Goal: Understand process/instructions: Learn how to perform a task or action

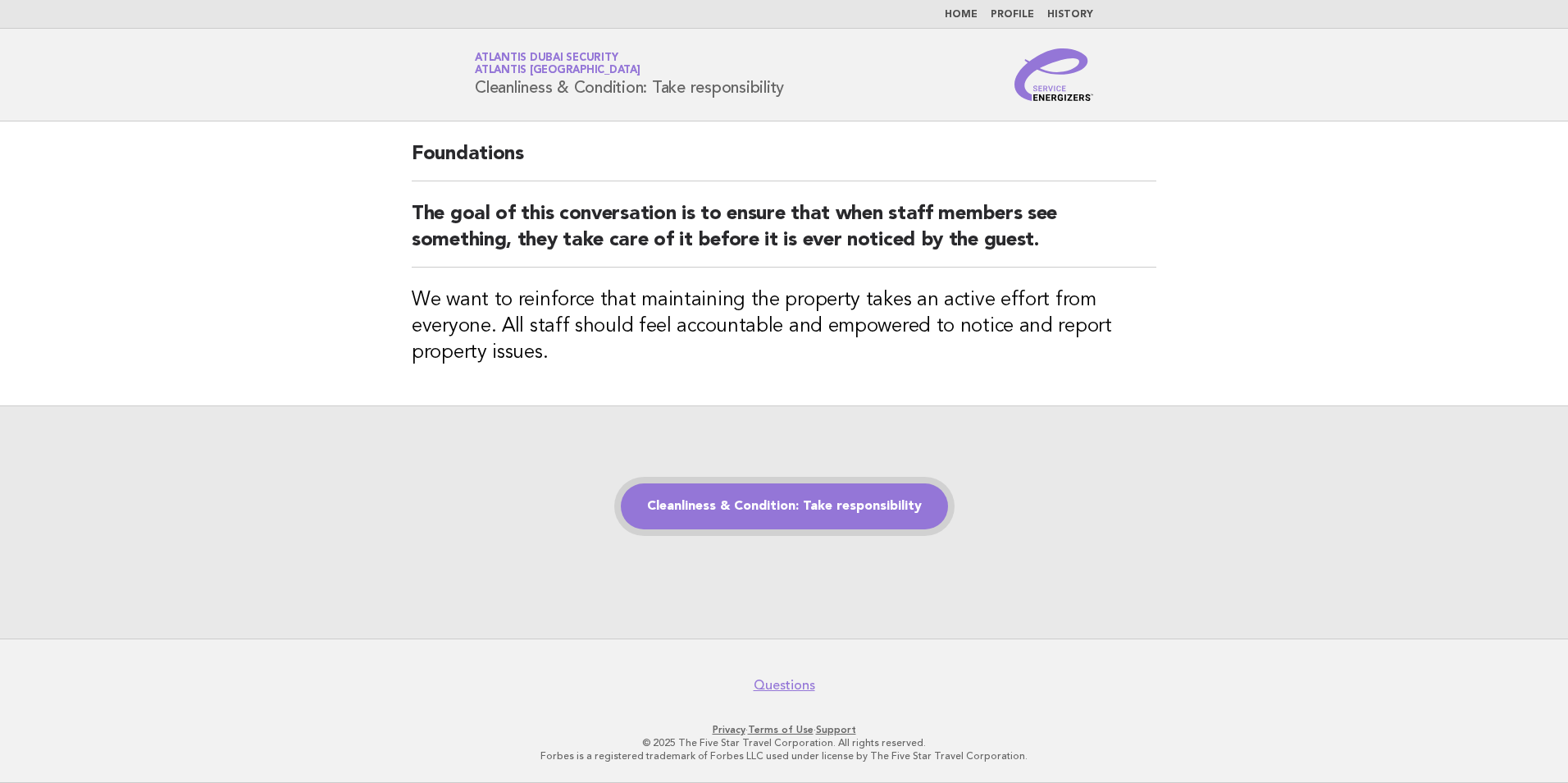
click at [806, 483] on link "Cleanliness & Condition: Take responsibility" at bounding box center [784, 507] width 327 height 46
click at [803, 498] on link "Cleanliness & Condition: Take responsibility" at bounding box center [784, 507] width 327 height 46
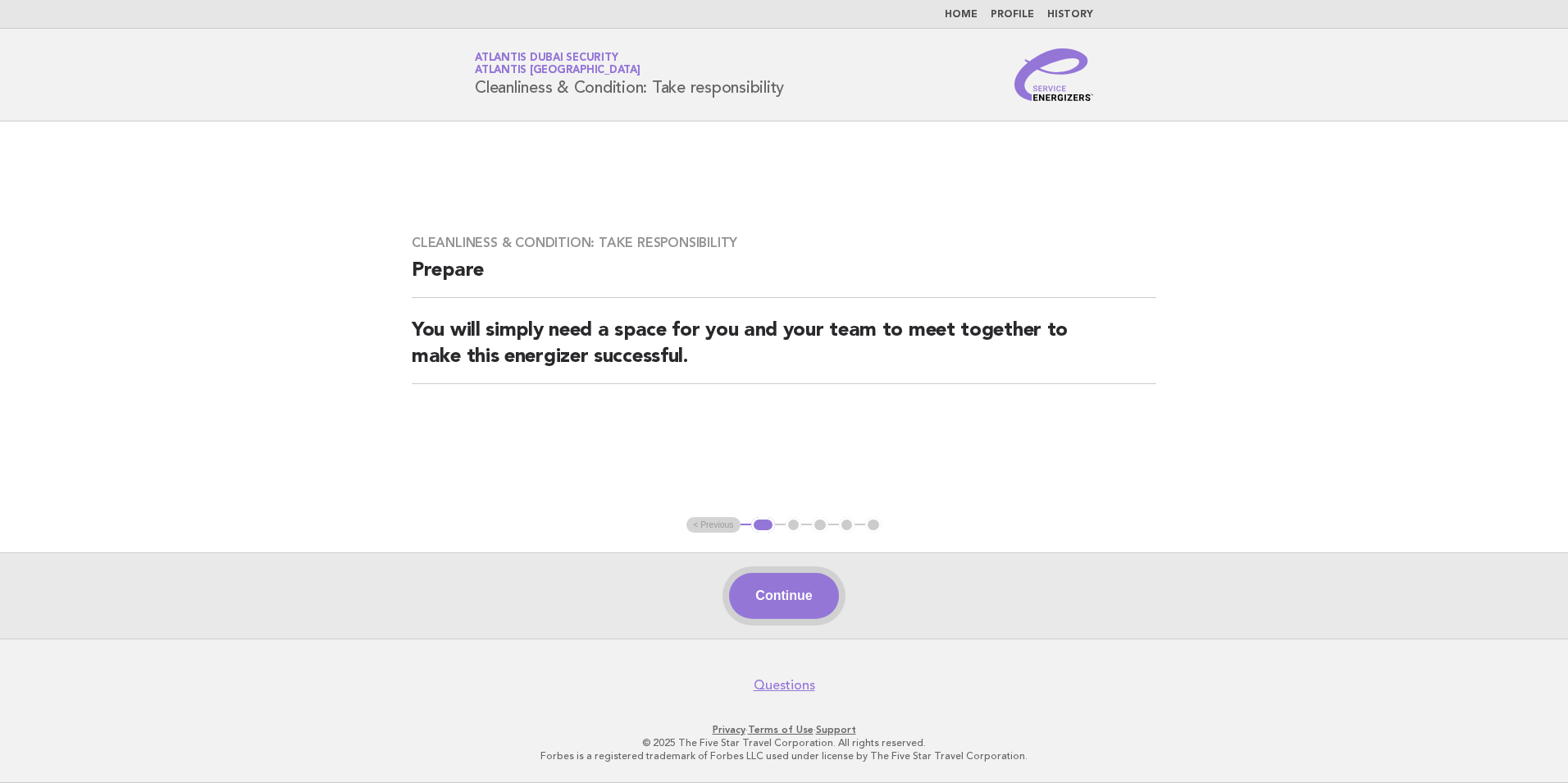
click at [800, 582] on button "Continue" at bounding box center [784, 596] width 109 height 46
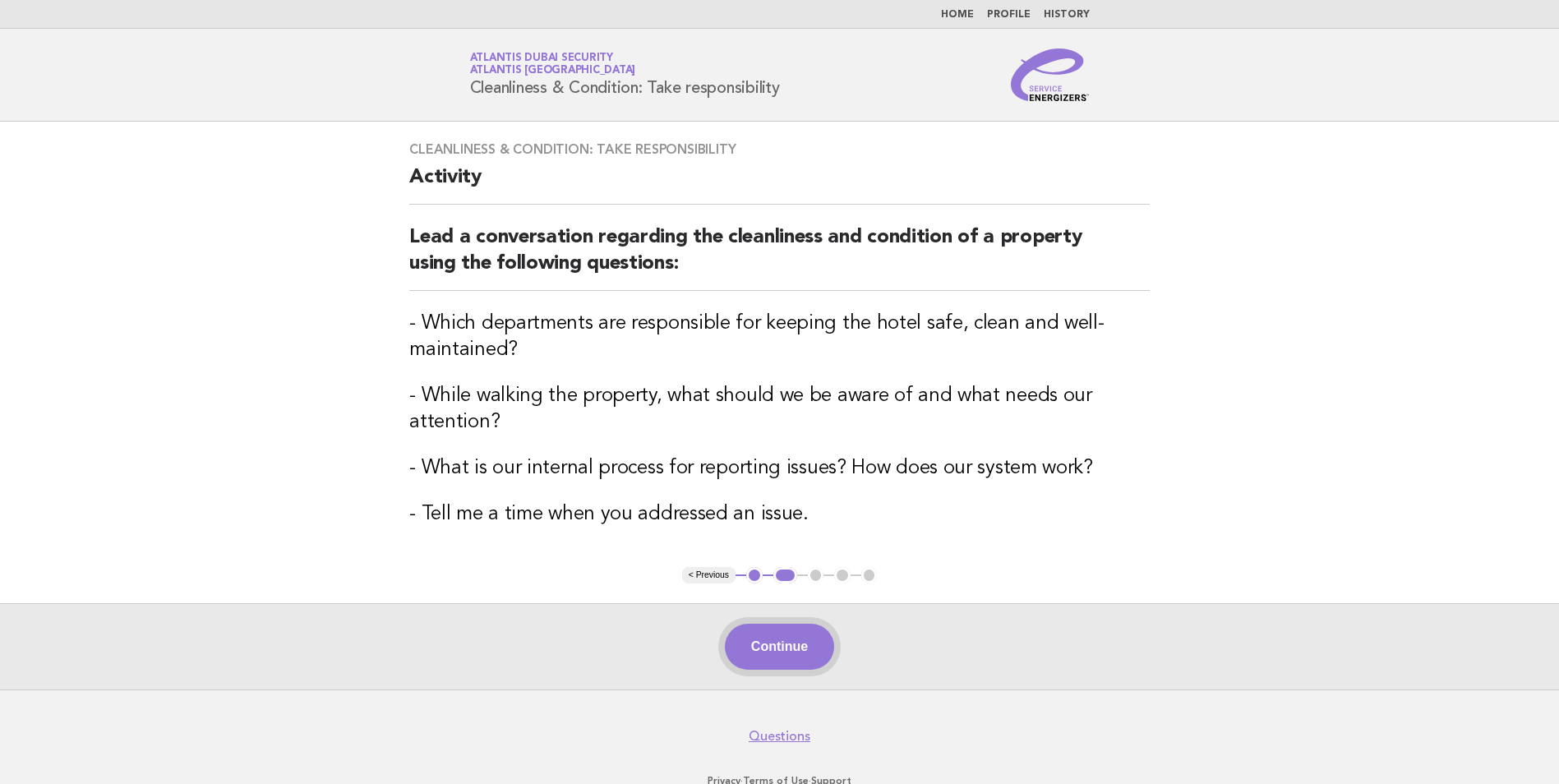
click at [786, 641] on button "Continue" at bounding box center [779, 646] width 109 height 46
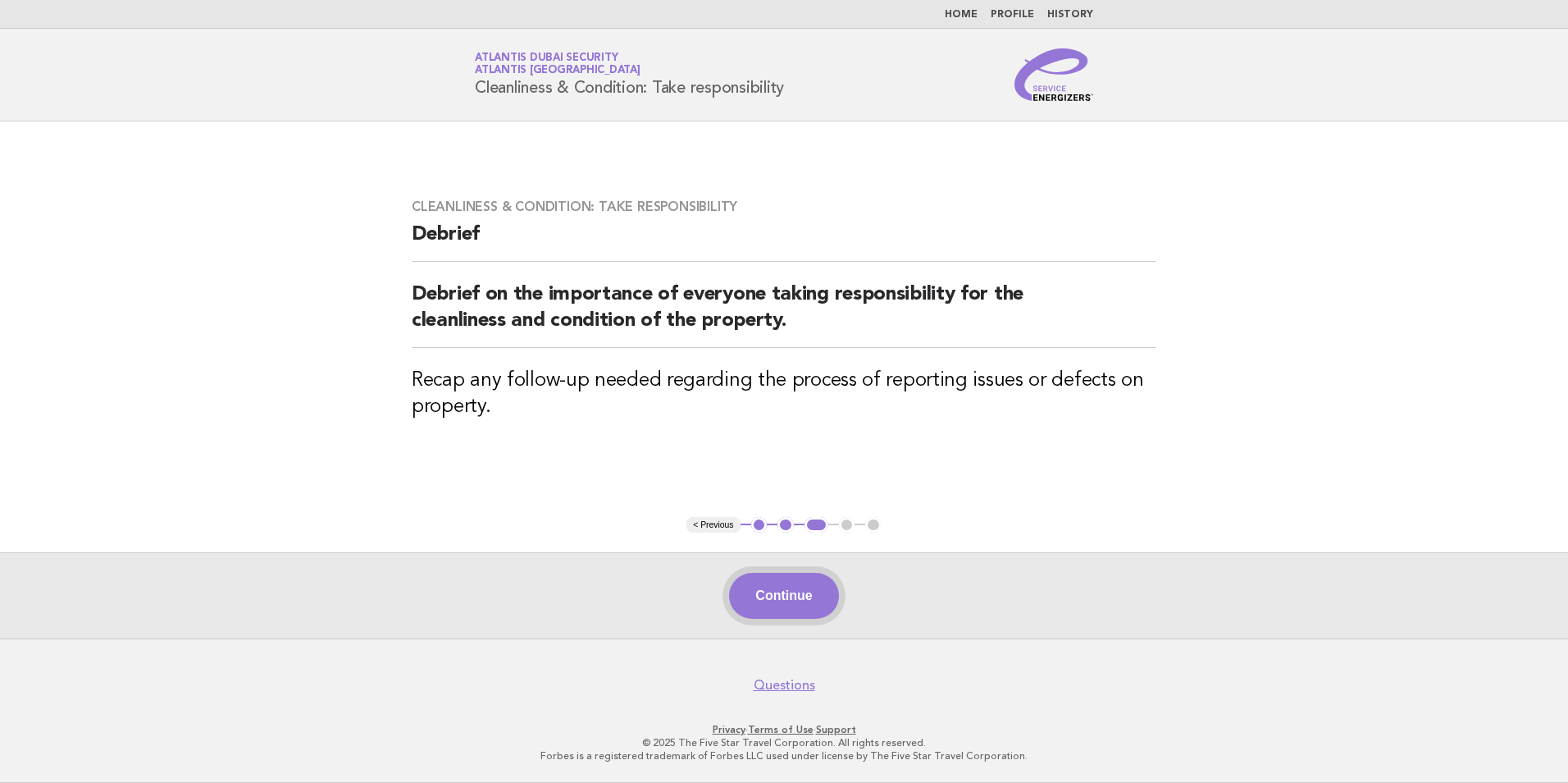
click at [783, 590] on button "Continue" at bounding box center [784, 596] width 109 height 46
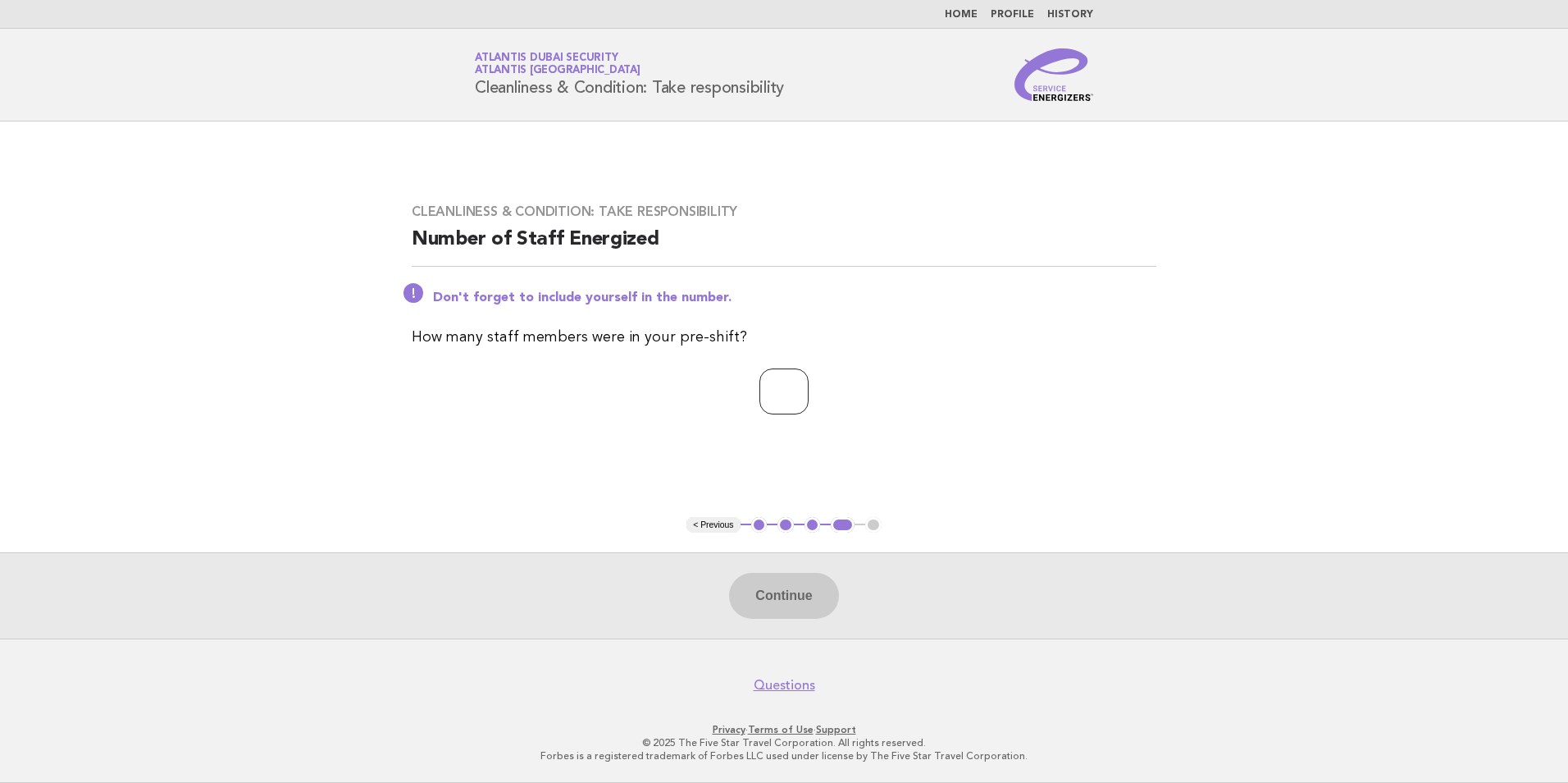
click at [766, 384] on input "number" at bounding box center [784, 392] width 49 height 46
type input "*"
click at [795, 601] on button "Continue" at bounding box center [784, 596] width 109 height 46
